Goal: Obtain resource: Obtain resource

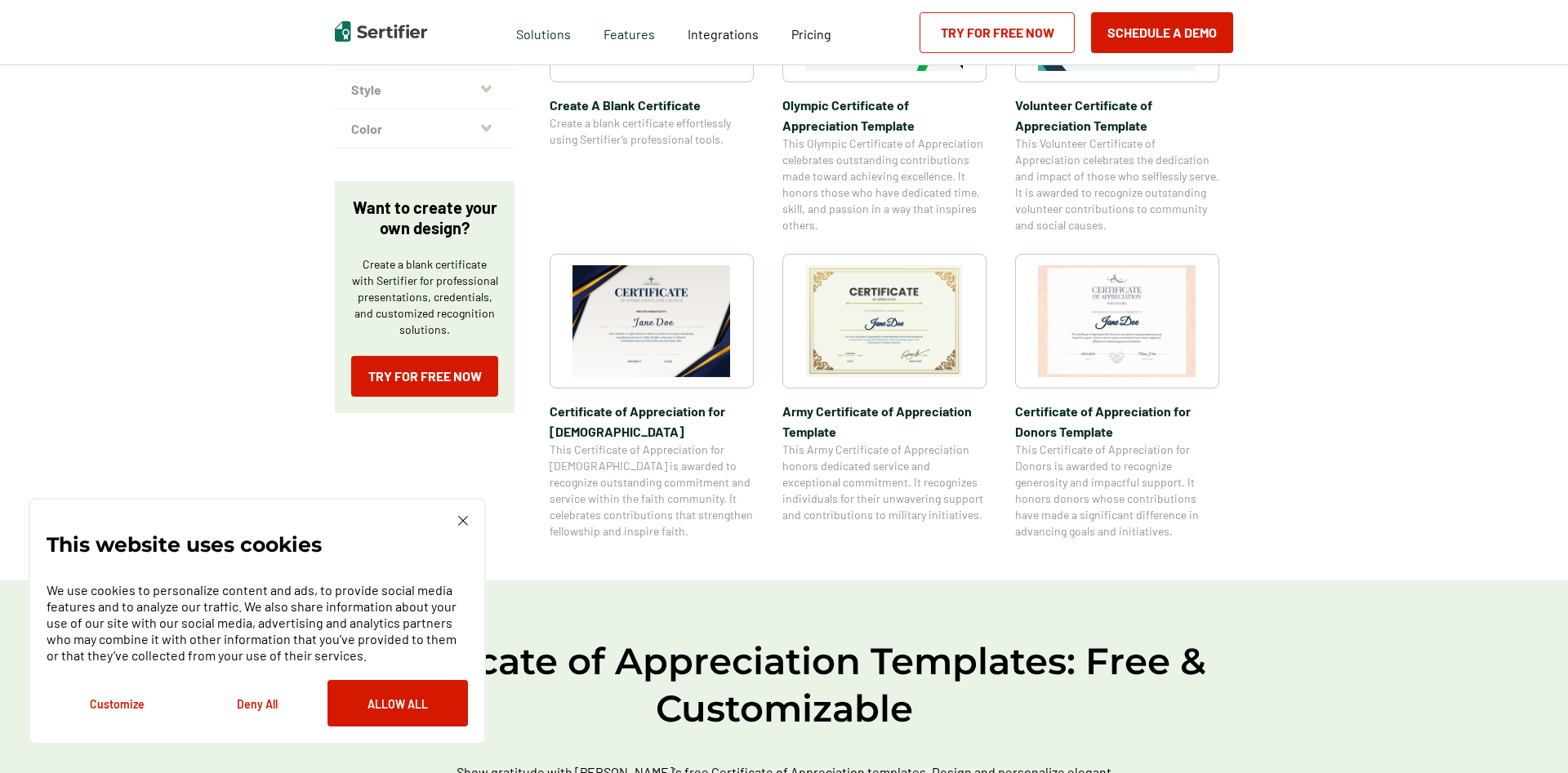
scroll to position [499, 0]
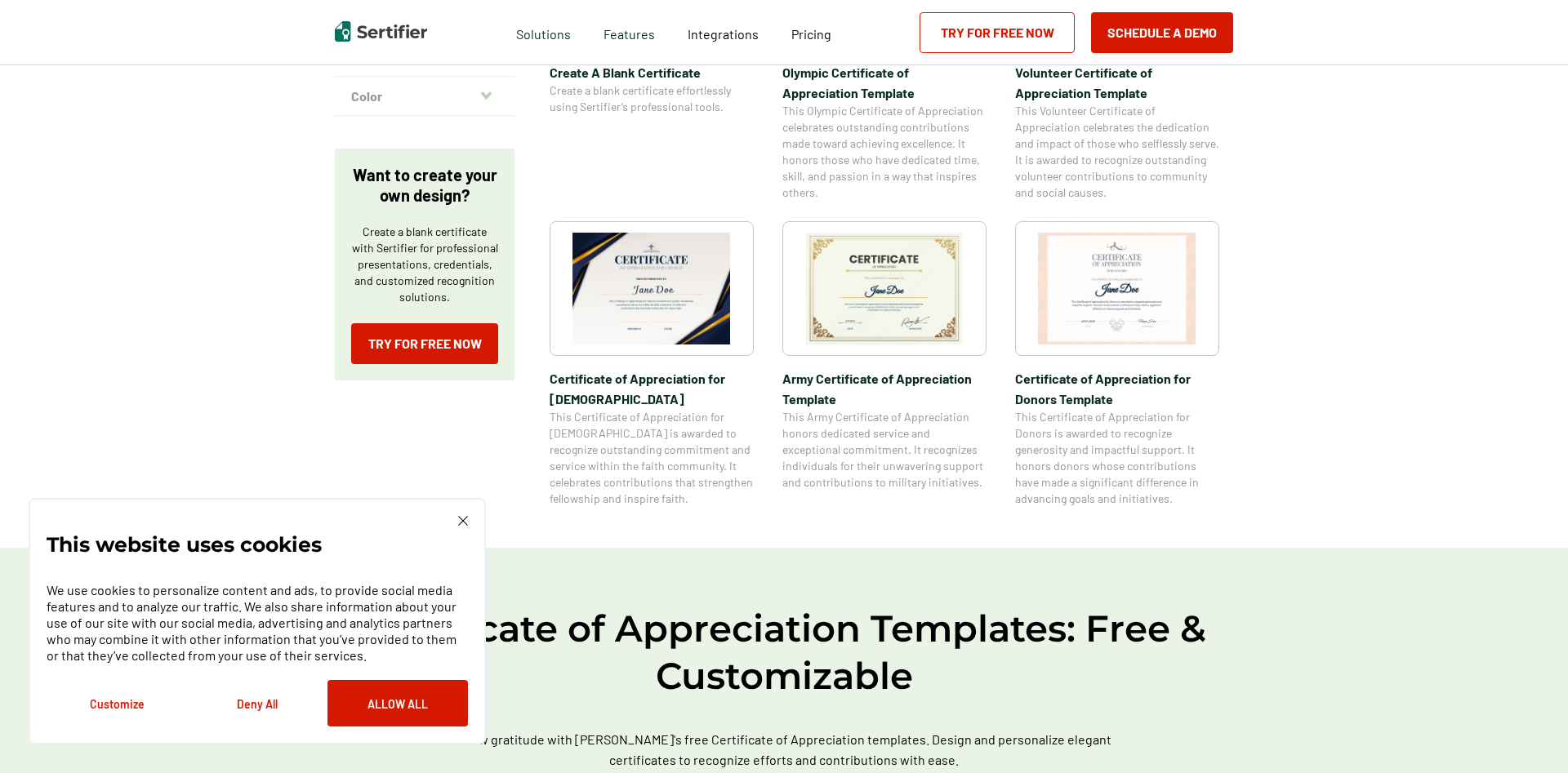
click at [875, 294] on img at bounding box center [884, 288] width 158 height 112
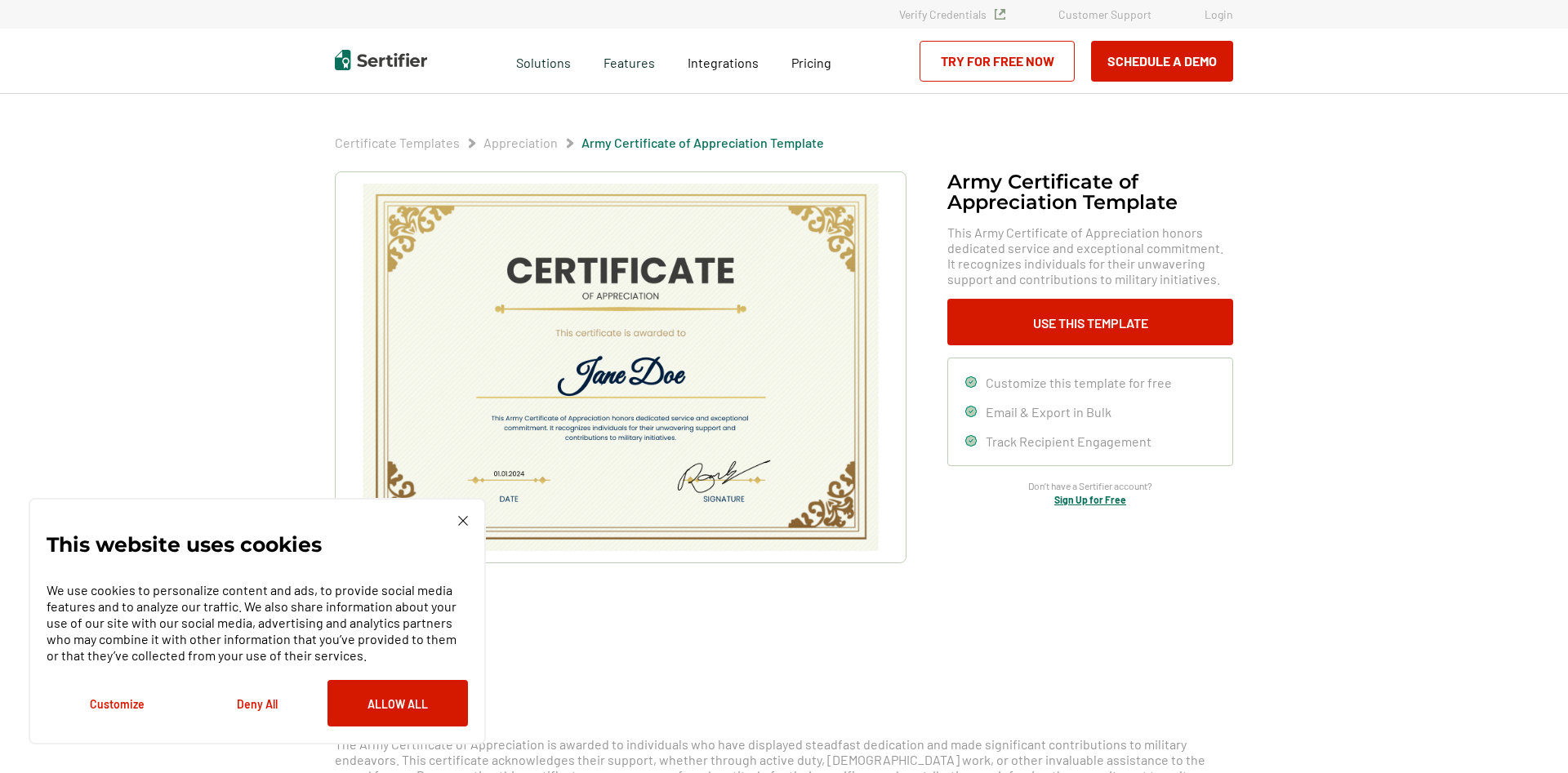
click at [463, 523] on img at bounding box center [463, 521] width 9 height 9
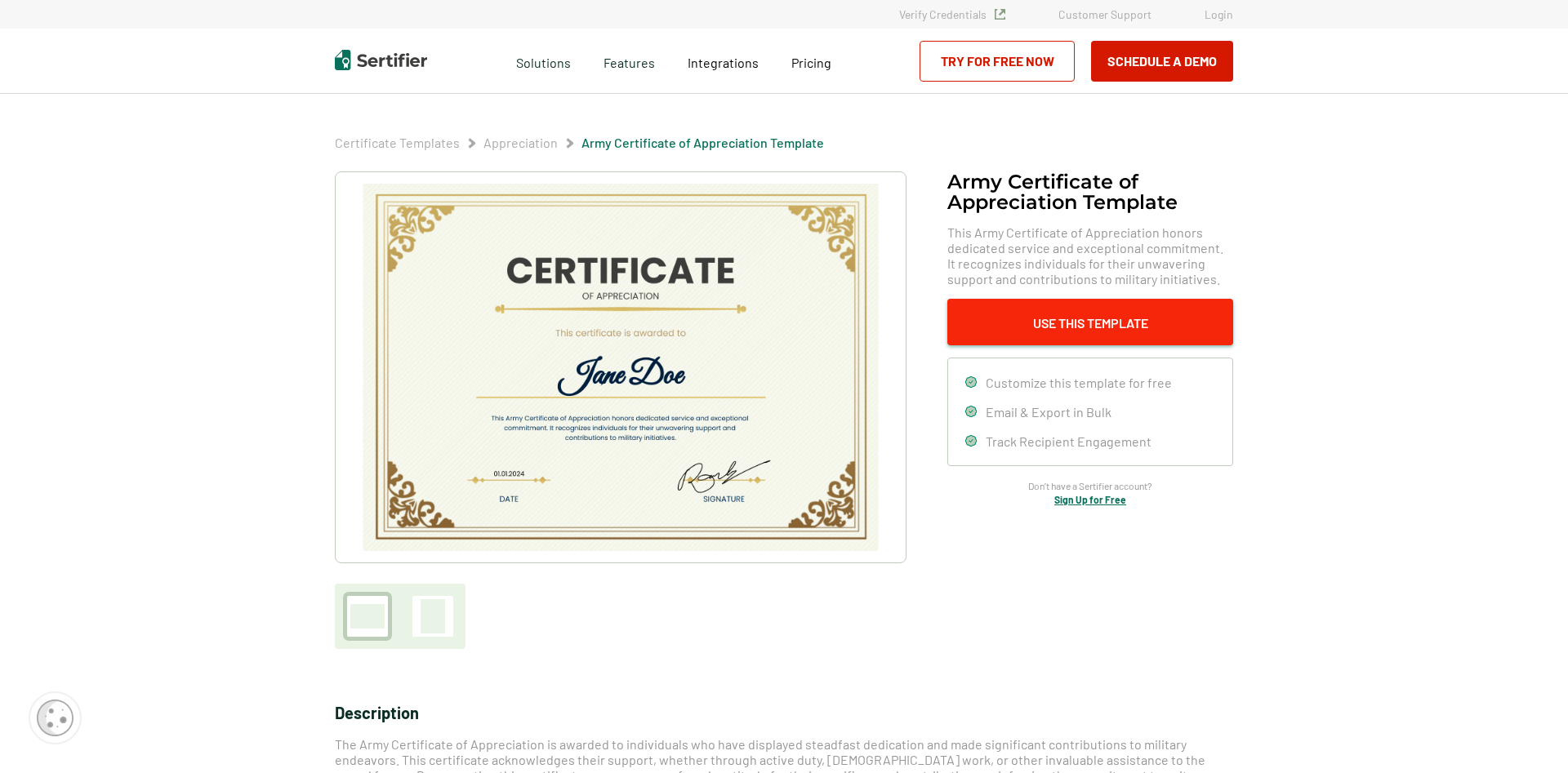
click at [1148, 317] on button "Use This Template" at bounding box center [1090, 322] width 286 height 46
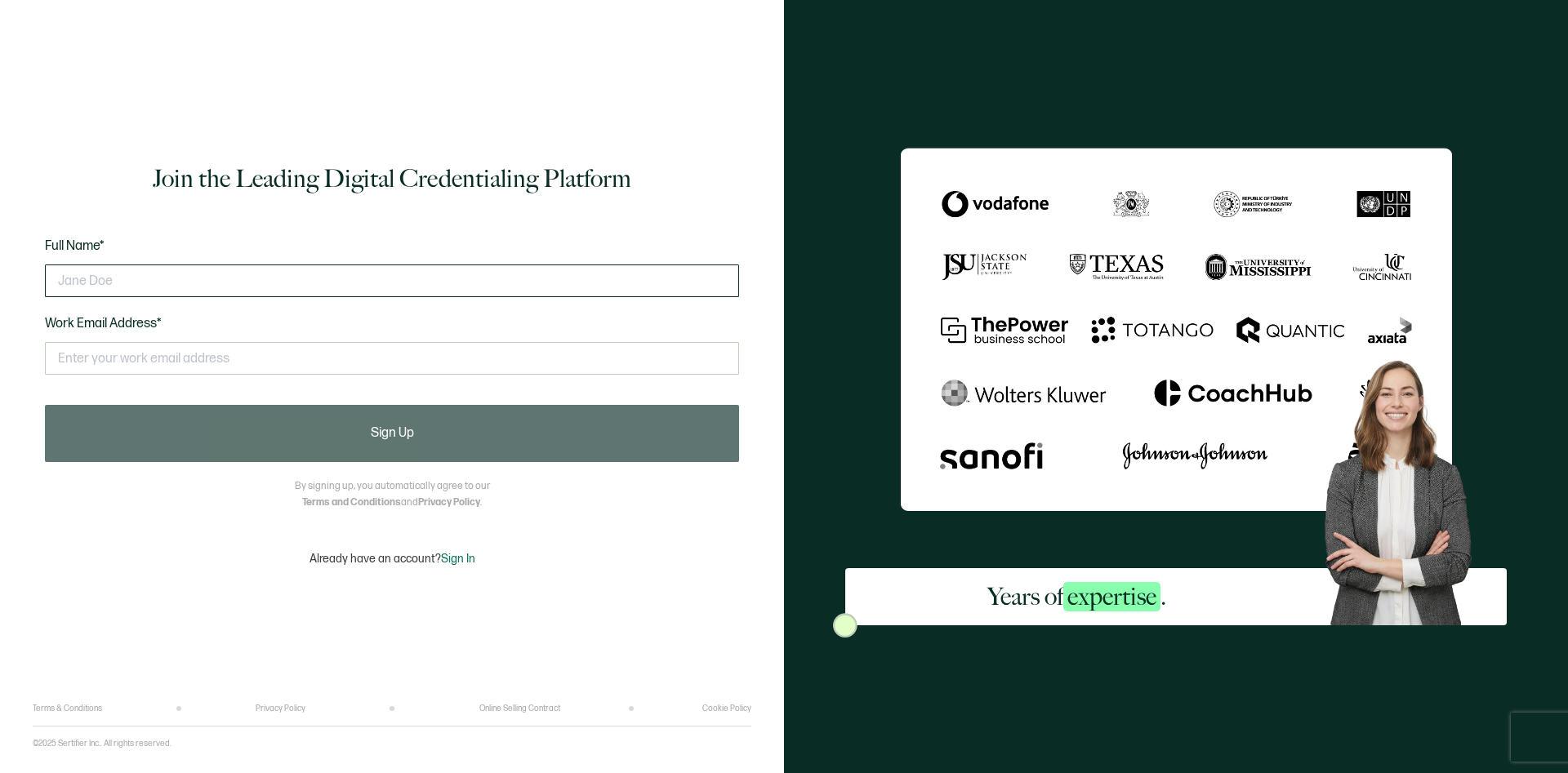
click at [127, 289] on input "text" at bounding box center [392, 280] width 694 height 33
click at [129, 288] on input "text" at bounding box center [392, 280] width 694 height 33
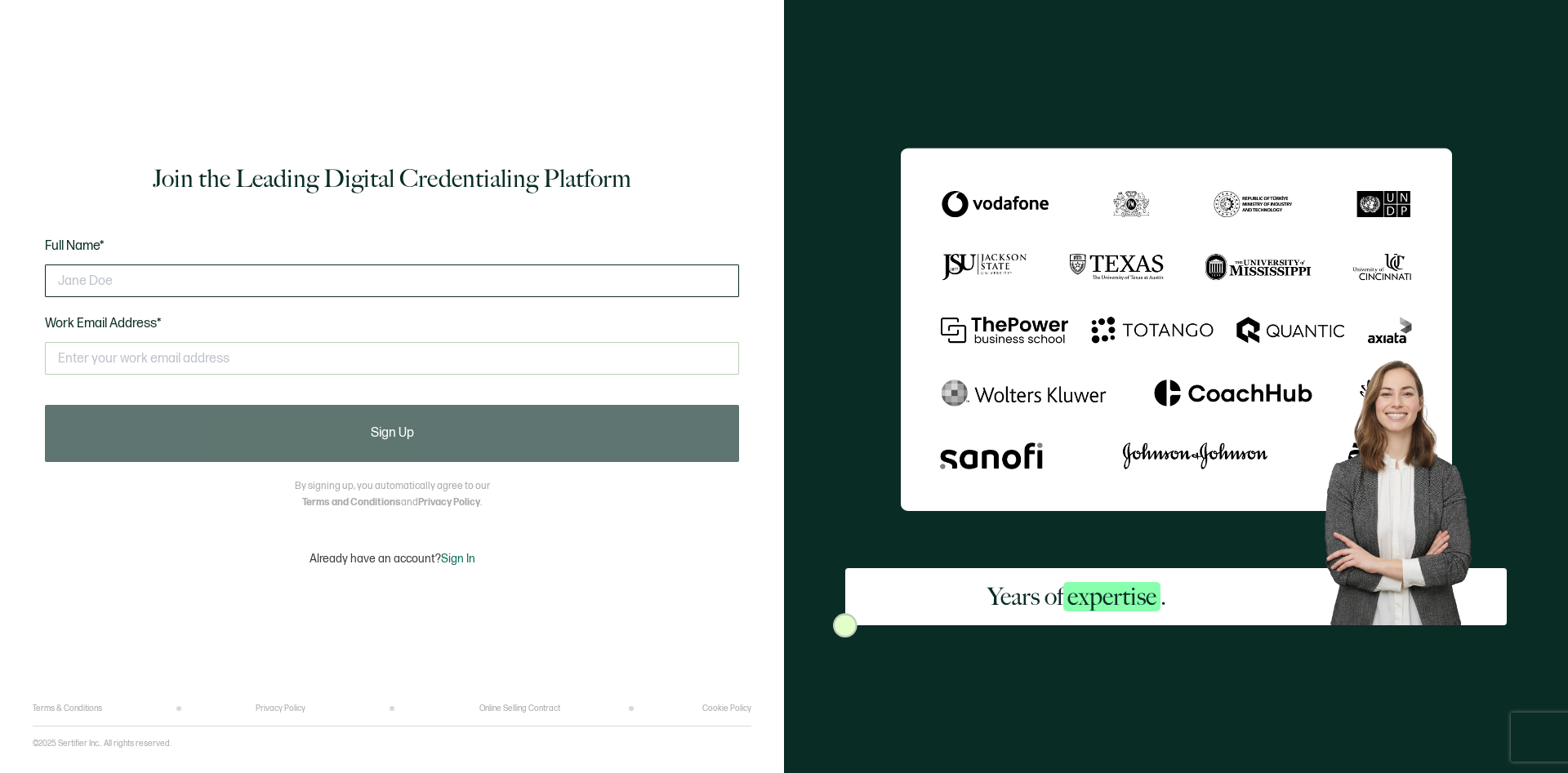
click at [129, 288] on input "text" at bounding box center [392, 280] width 694 height 33
